Goal: Complete application form

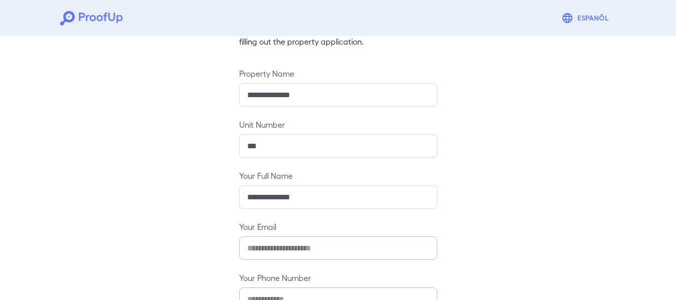
scroll to position [154, 0]
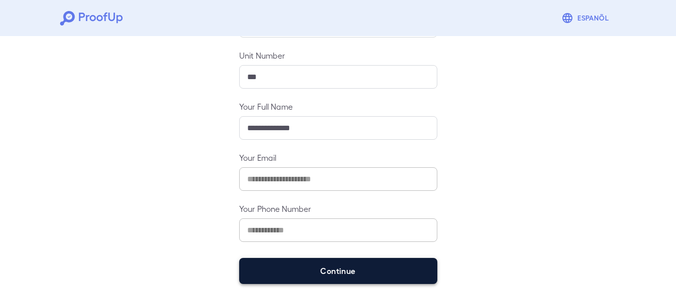
click at [307, 265] on button "Continue" at bounding box center [338, 271] width 198 height 26
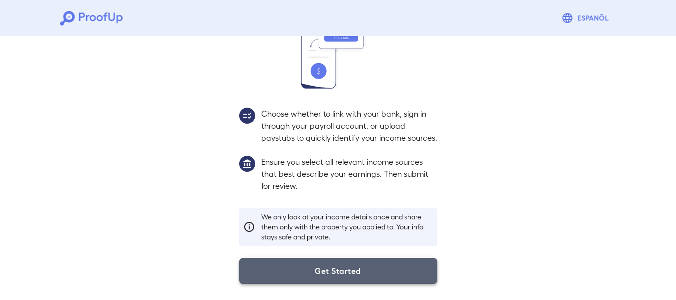
click at [348, 271] on button "Get Started" at bounding box center [338, 271] width 198 height 26
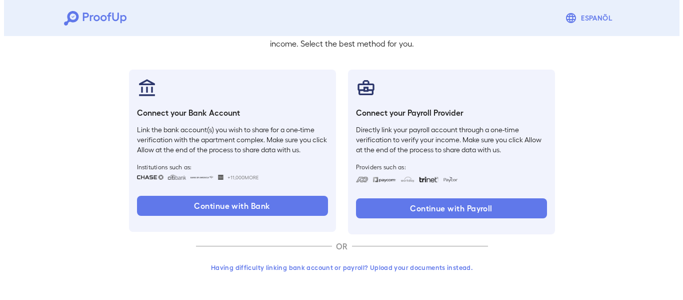
scroll to position [83, 0]
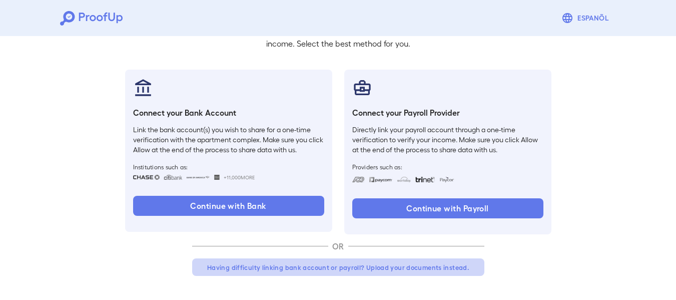
click at [335, 264] on button "Having difficulty linking bank account or payroll? Upload your documents instea…" at bounding box center [338, 267] width 292 height 18
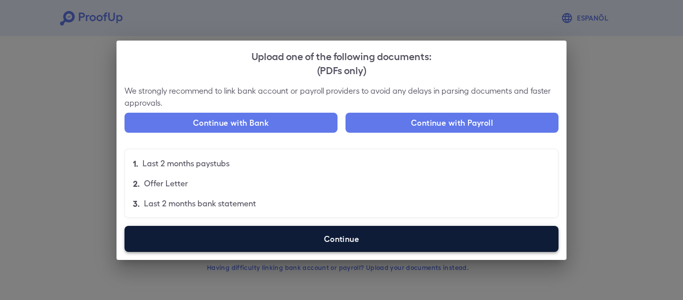
click at [335, 245] on label "Continue" at bounding box center [342, 239] width 434 height 26
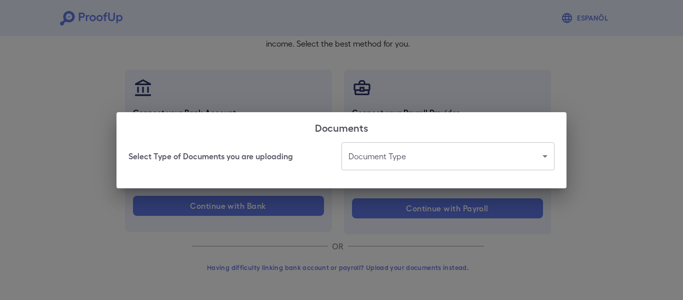
click at [450, 150] on body "Espanõl Go back How Would You Like to Verify Your Income? There are multiple wa…" at bounding box center [341, 108] width 683 height 382
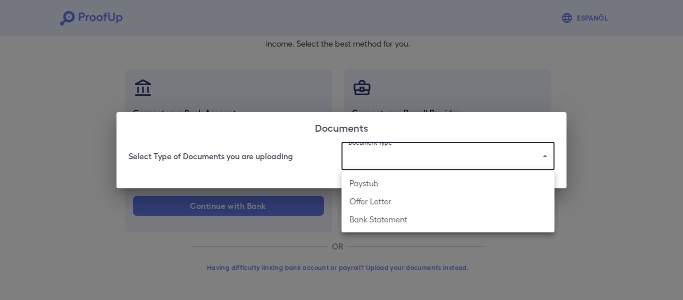
click at [415, 224] on li "Bank Statement" at bounding box center [448, 219] width 213 height 18
type input "**********"
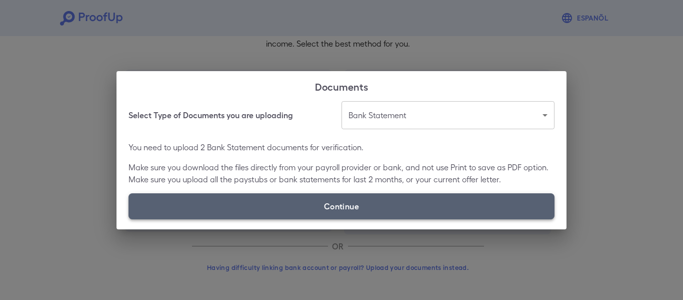
click at [397, 205] on label "Continue" at bounding box center [342, 206] width 426 height 26
click at [129, 219] on input "Continue" at bounding box center [129, 219] width 1 height 1
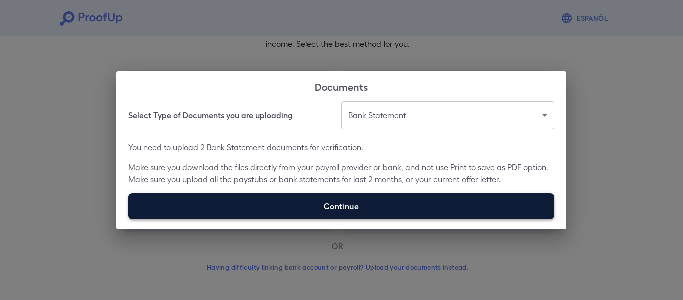
type input "**********"
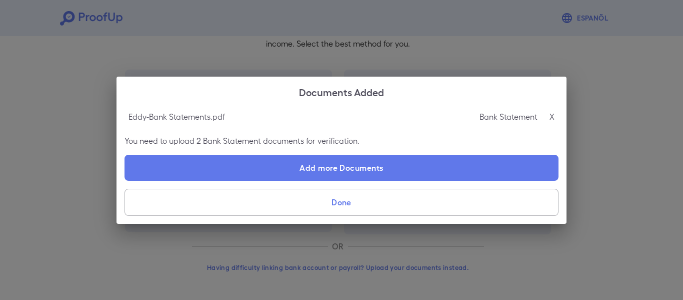
click at [336, 198] on button "Done" at bounding box center [342, 202] width 434 height 27
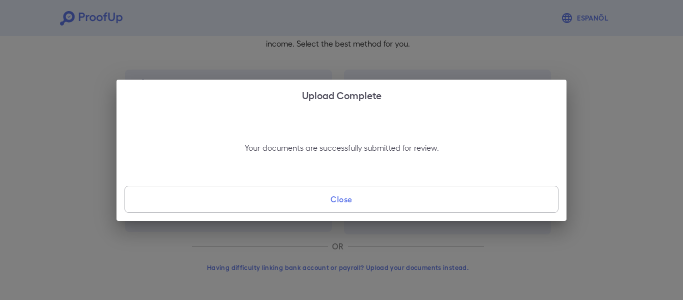
click at [336, 198] on button "Close" at bounding box center [342, 199] width 434 height 27
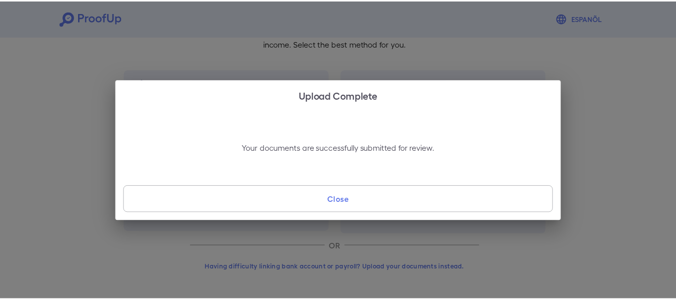
scroll to position [9, 0]
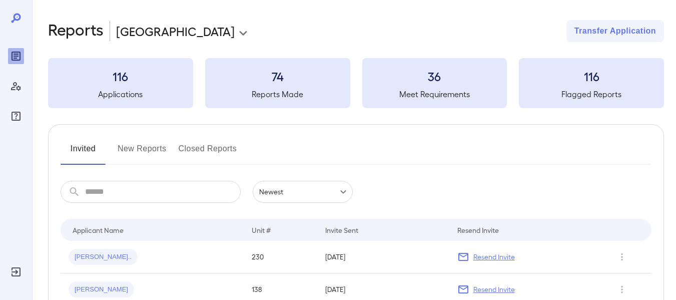
scroll to position [88, 0]
